Goal: Check status: Check status

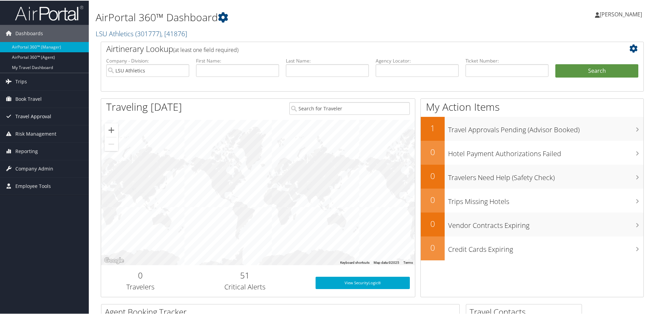
click at [30, 115] on span "Travel Approval" at bounding box center [33, 115] width 36 height 17
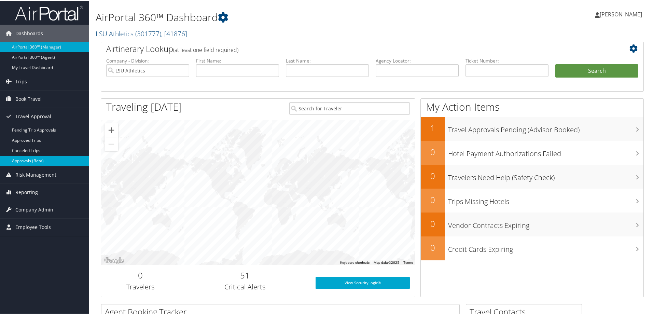
click at [39, 162] on link "Approvals (Beta)" at bounding box center [44, 160] width 89 height 10
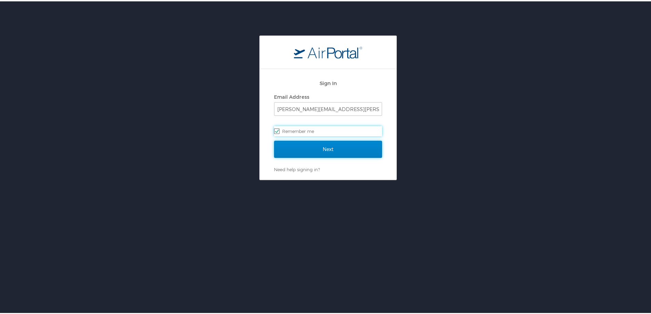
click at [314, 149] on input "Next" at bounding box center [328, 147] width 108 height 17
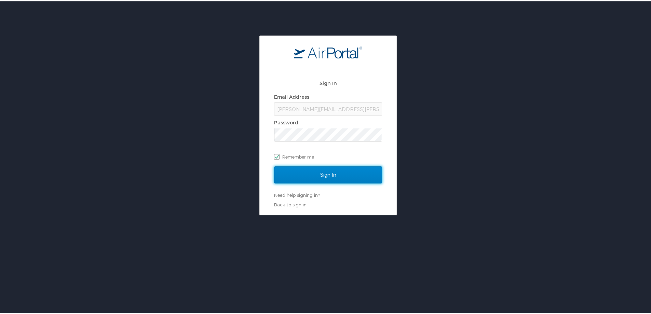
click at [308, 175] on input "Sign In" at bounding box center [328, 173] width 108 height 17
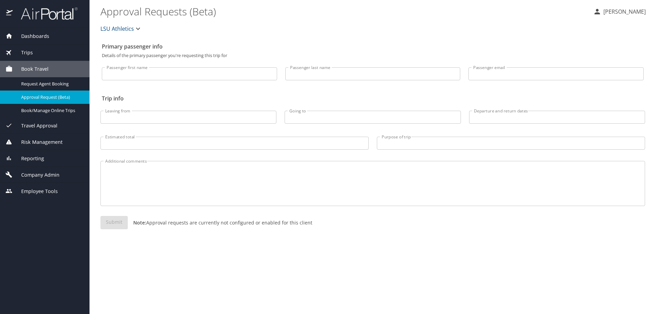
click at [35, 98] on span "Approval Request (Beta)" at bounding box center [51, 97] width 60 height 6
click at [32, 124] on span "Travel Approval" at bounding box center [35, 126] width 45 height 8
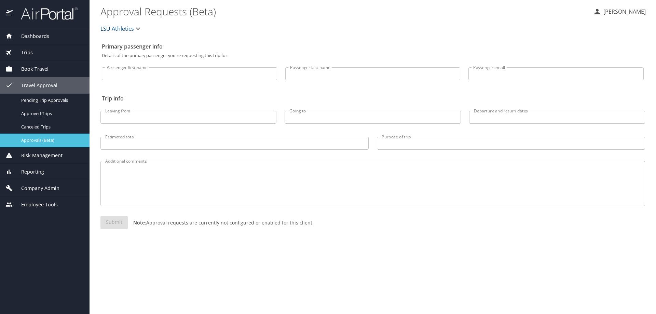
click at [39, 143] on span "Approvals (Beta)" at bounding box center [51, 140] width 60 height 6
